Goal: Navigation & Orientation: Go to known website

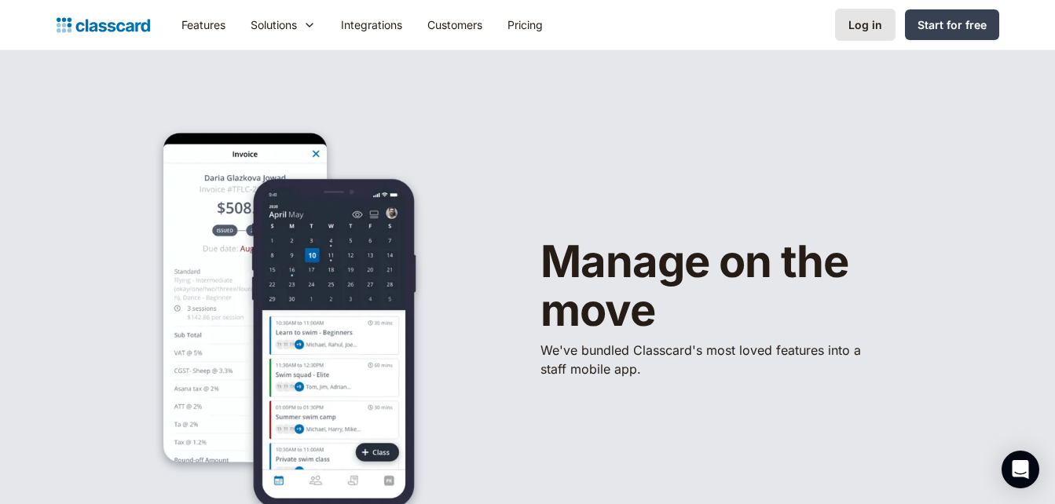
click at [869, 22] on div "Log in" at bounding box center [865, 24] width 34 height 16
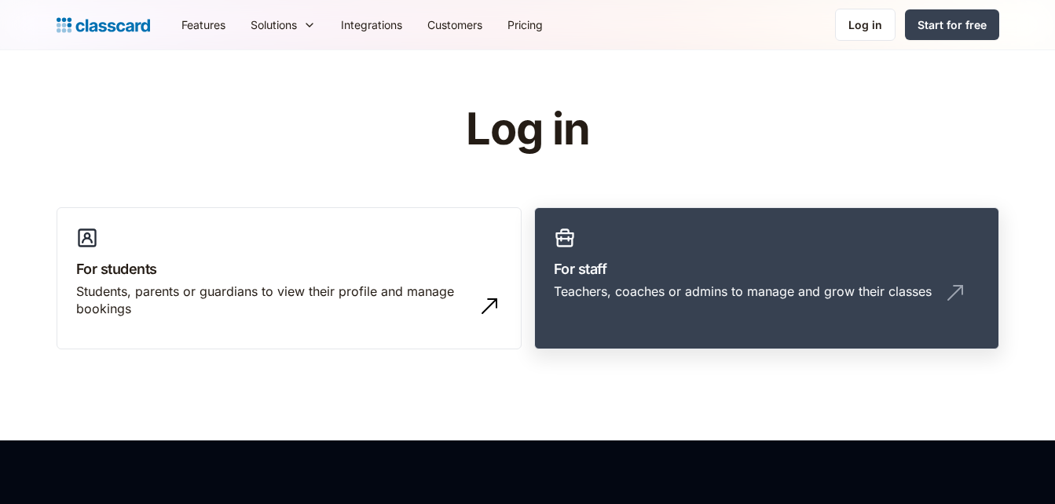
click at [605, 280] on link "For staff Teachers, coaches or admins to manage and grow their classes" at bounding box center [766, 278] width 465 height 143
